Goal: Task Accomplishment & Management: Manage account settings

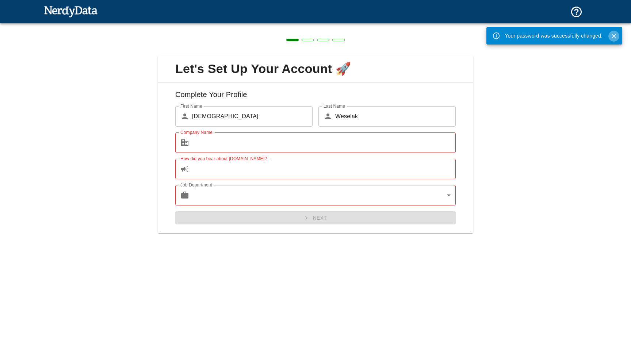
click at [614, 36] on icon "Close" at bounding box center [613, 36] width 4 height 4
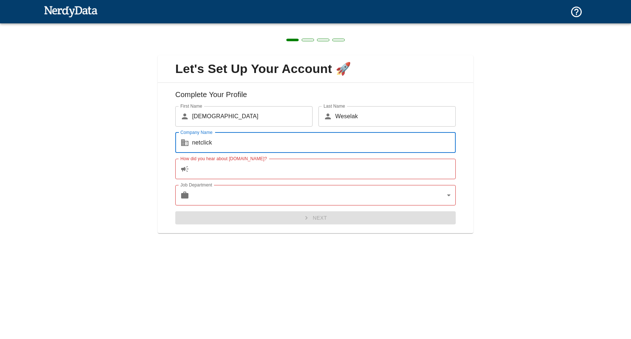
type input "netclick"
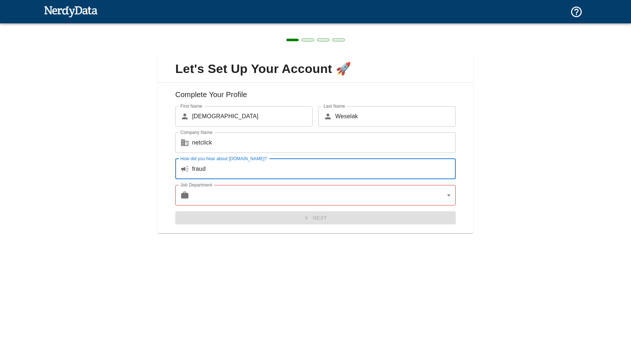
click at [243, 174] on input "fraud" at bounding box center [324, 169] width 264 height 20
type input "video of boarding process"
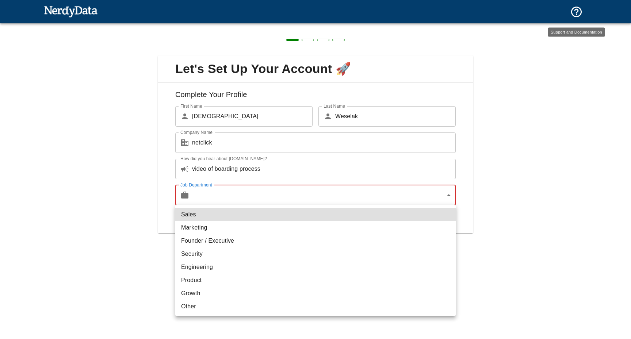
click at [262, 26] on body "Technologies Domains Pricing Products Create a Report Create a list of websites…" at bounding box center [315, 13] width 631 height 26
click at [243, 225] on li "Marketing" at bounding box center [315, 227] width 280 height 13
type input "marketing"
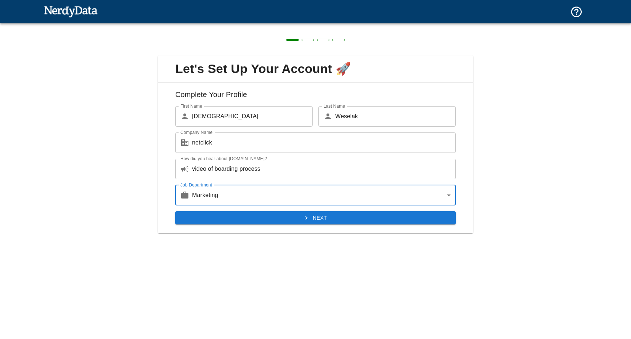
click at [337, 217] on button "Next" at bounding box center [315, 218] width 280 height 14
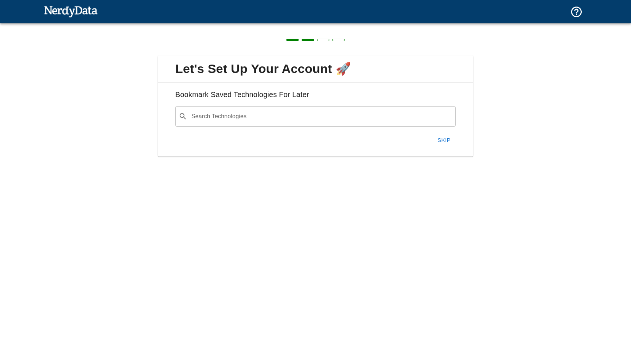
click at [268, 120] on input "Search Technologies" at bounding box center [321, 117] width 262 height 14
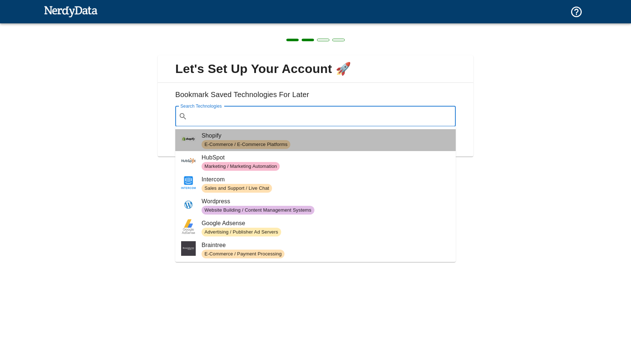
click at [257, 142] on span "E-Commerce / E-Commerce Platforms" at bounding box center [246, 144] width 89 height 7
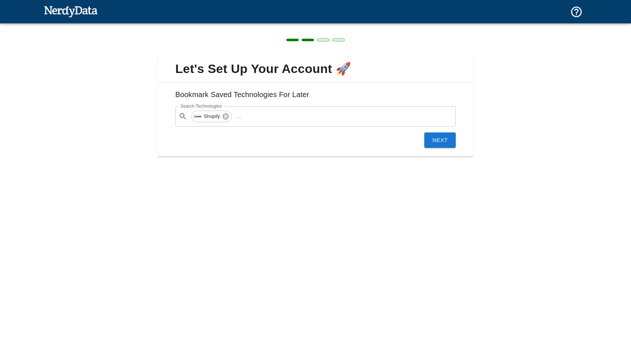
click at [442, 141] on button "Next" at bounding box center [439, 140] width 31 height 15
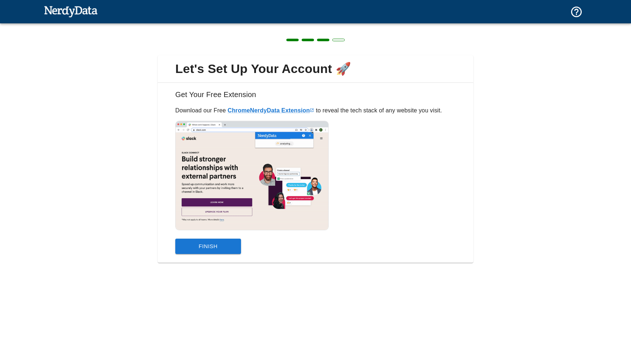
click at [214, 244] on button "Finish" at bounding box center [208, 246] width 66 height 15
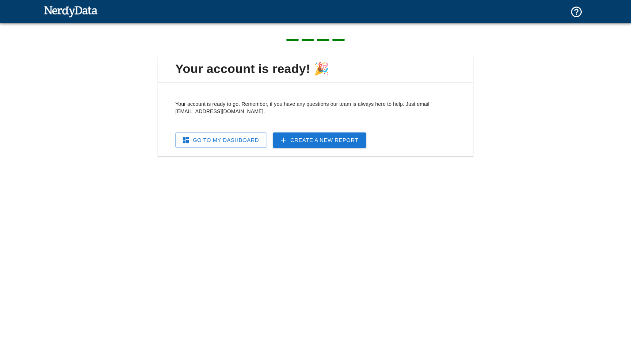
click at [246, 141] on link "Go To My Dashboard" at bounding box center [221, 140] width 92 height 15
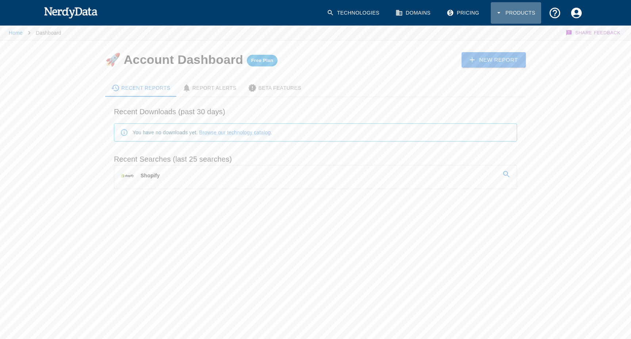
click at [527, 12] on button "Products" at bounding box center [516, 13] width 50 height 22
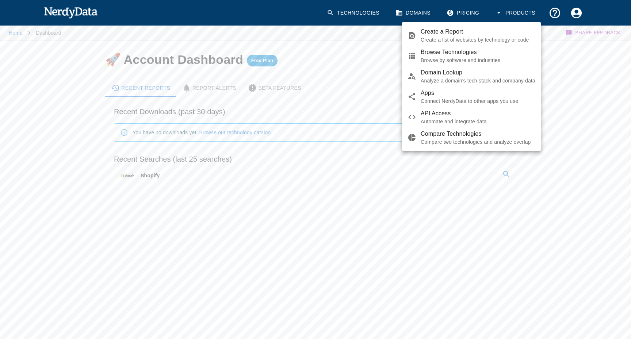
click at [576, 86] on div at bounding box center [315, 169] width 631 height 339
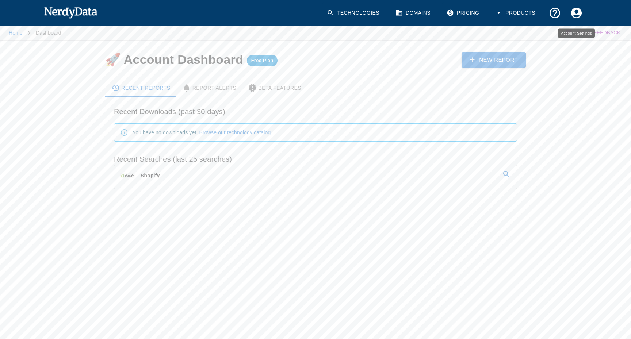
click at [579, 15] on icon "Account Settings" at bounding box center [576, 13] width 13 height 13
click at [563, 46] on span "Settings" at bounding box center [566, 45] width 29 height 9
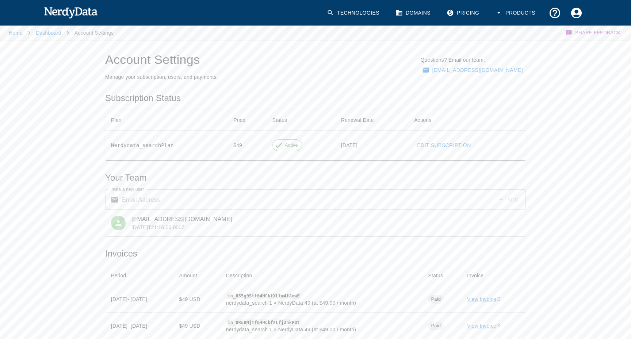
click at [426, 148] on link "Edit Subscription" at bounding box center [444, 146] width 60 height 14
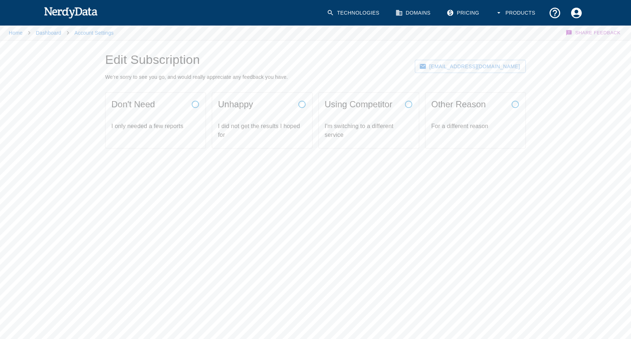
click at [199, 104] on icon "button" at bounding box center [195, 104] width 7 height 7
click at [292, 181] on textarea "I only needed a few reports, because:" at bounding box center [315, 191] width 194 height 50
paste textarea "no need"
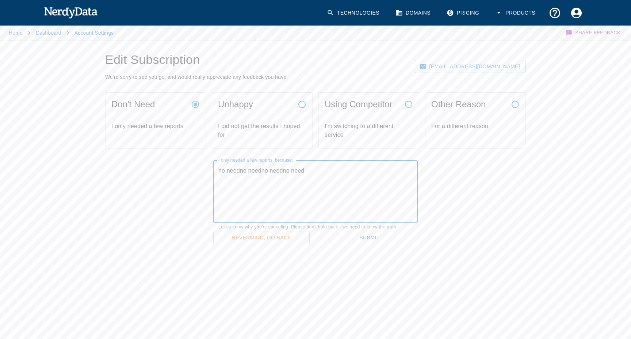
type textarea "no needno needno needno need"
click at [369, 237] on button "Submit" at bounding box center [369, 238] width 96 height 14
